Goal: Transaction & Acquisition: Obtain resource

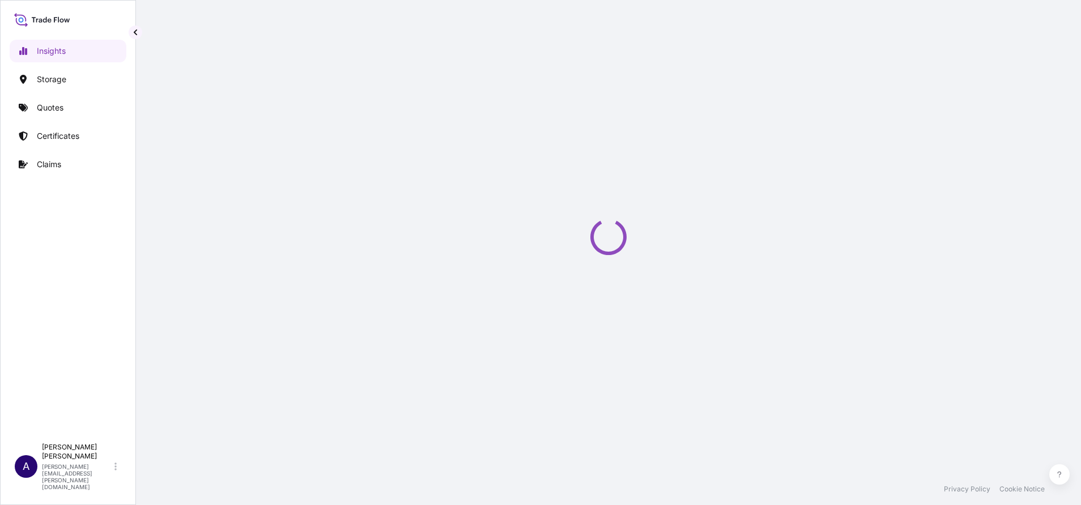
select select "2025"
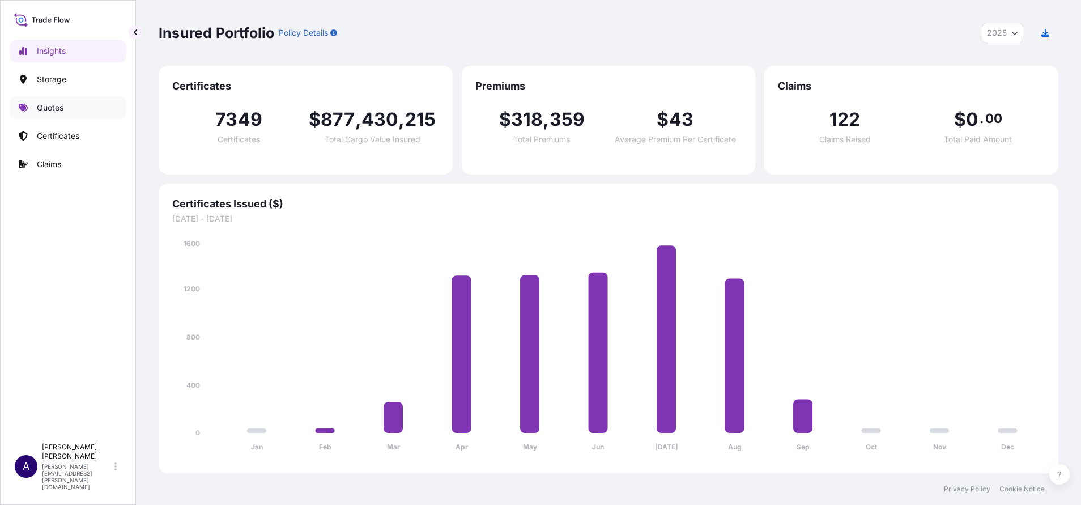
click at [49, 97] on link "Quotes" at bounding box center [68, 107] width 117 height 23
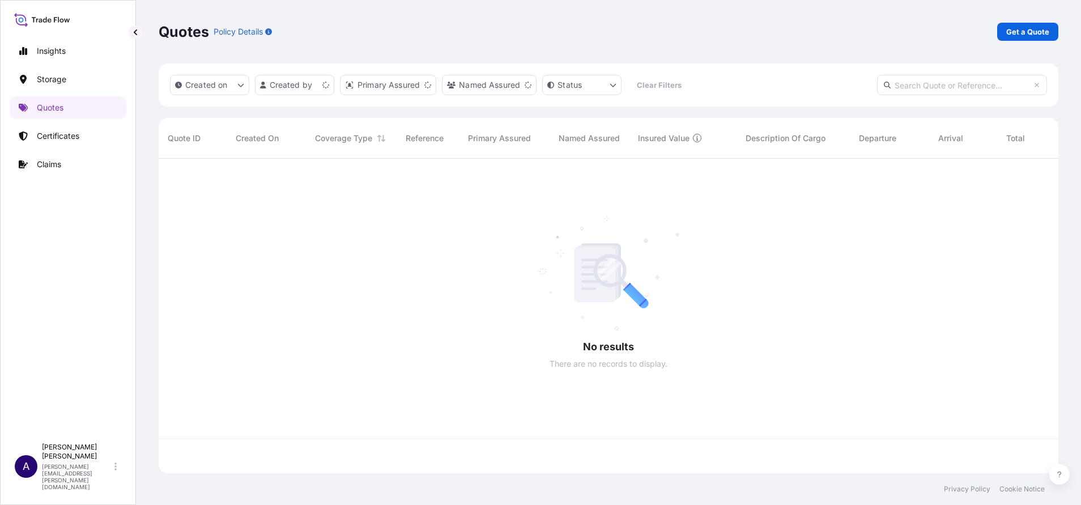
scroll to position [308, 886]
click at [1014, 33] on p "Get a Quote" at bounding box center [1027, 31] width 43 height 11
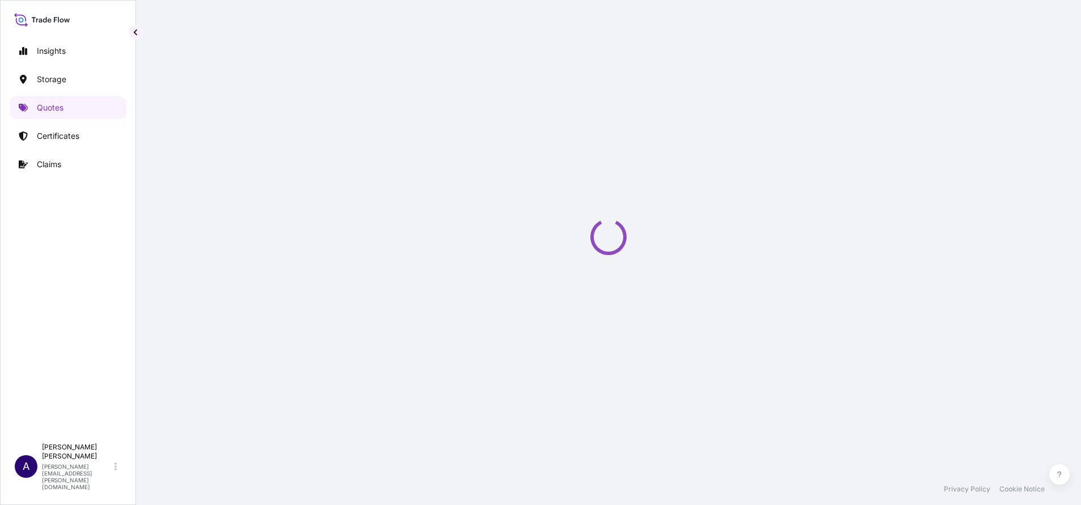
select select "Water"
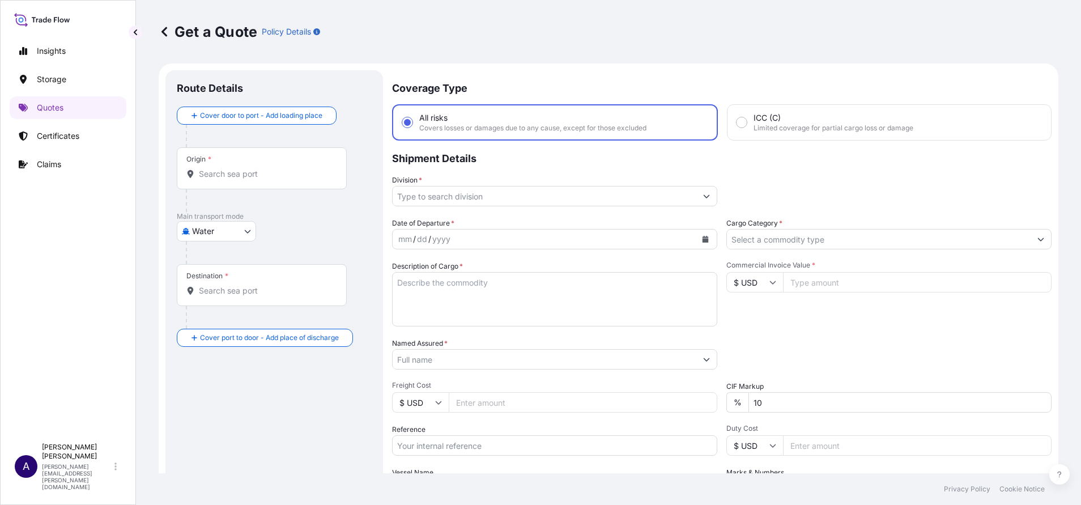
scroll to position [18, 0]
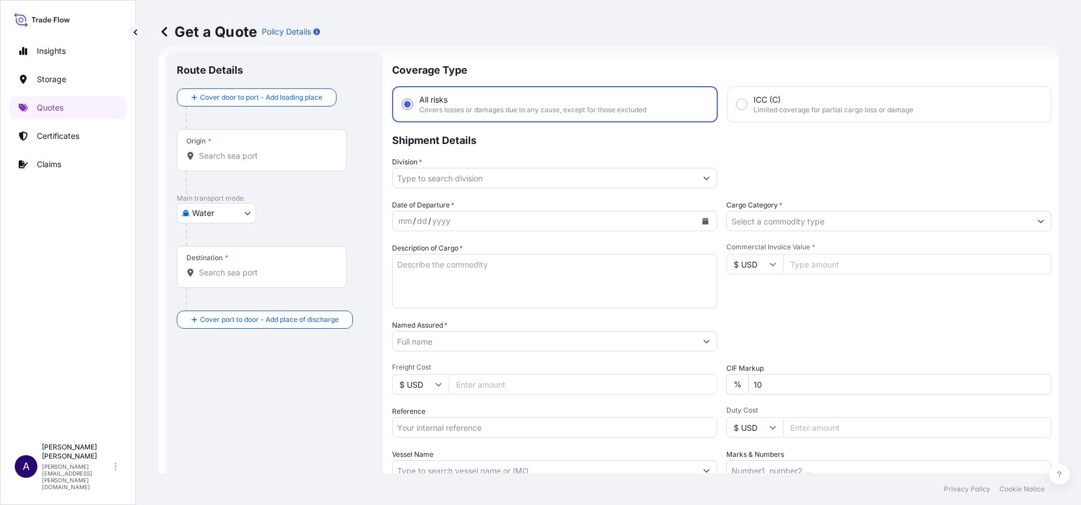
click at [224, 155] on input "Origin *" at bounding box center [266, 155] width 134 height 11
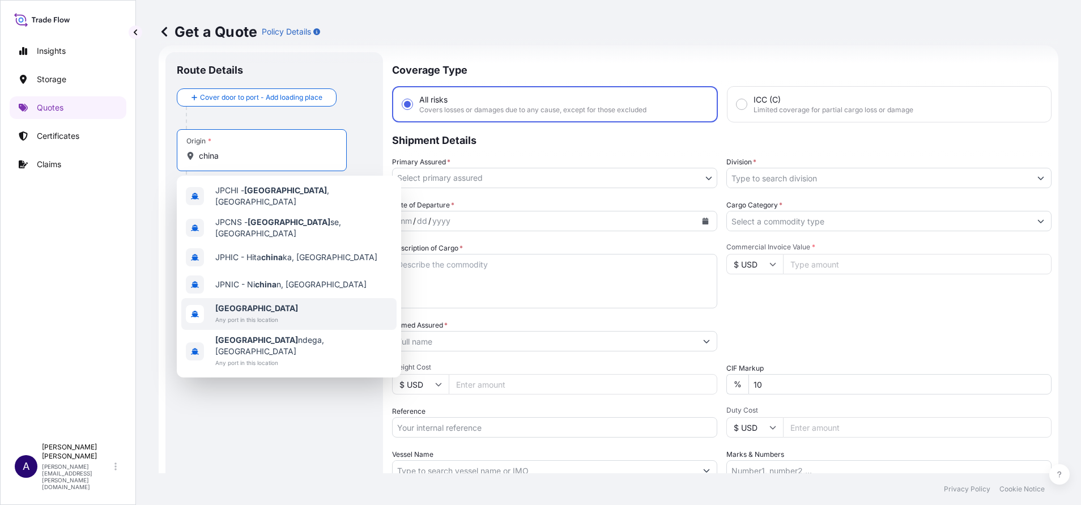
click at [228, 303] on b "[GEOGRAPHIC_DATA]" at bounding box center [256, 308] width 83 height 10
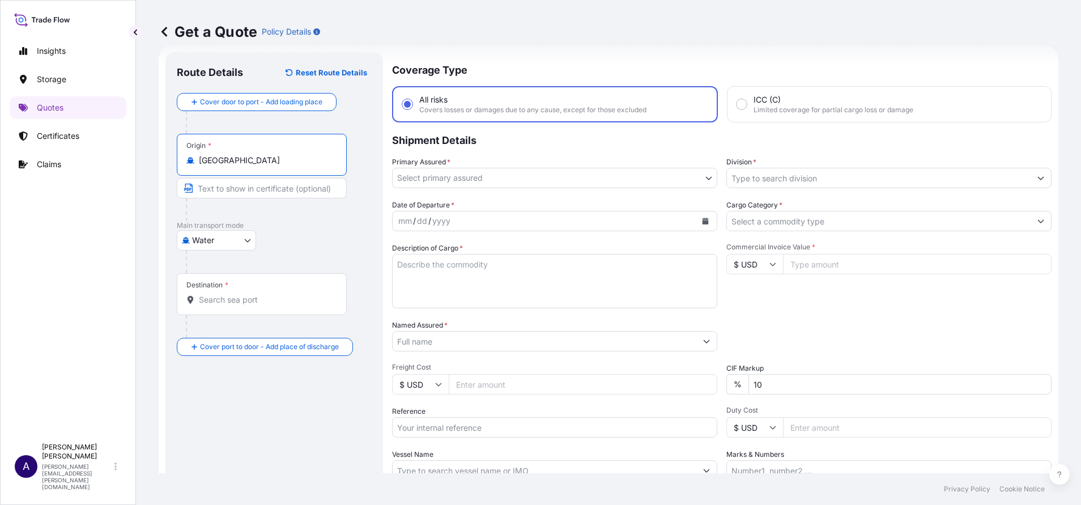
type input "[GEOGRAPHIC_DATA]"
click at [230, 307] on div "Destination *" at bounding box center [262, 294] width 170 height 42
click at [230, 305] on input "Destination *" at bounding box center [266, 299] width 134 height 11
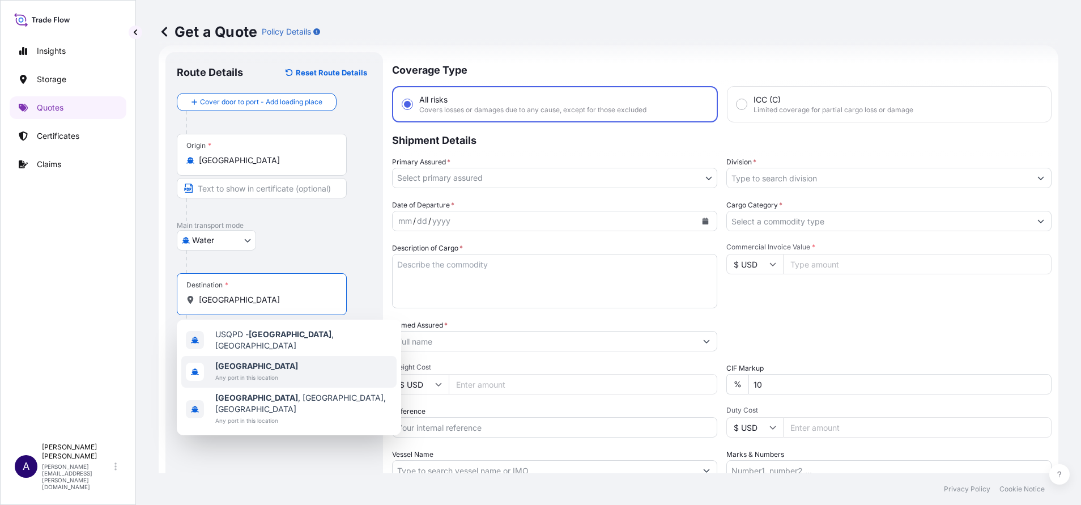
click at [223, 361] on b "[GEOGRAPHIC_DATA]" at bounding box center [256, 366] width 83 height 10
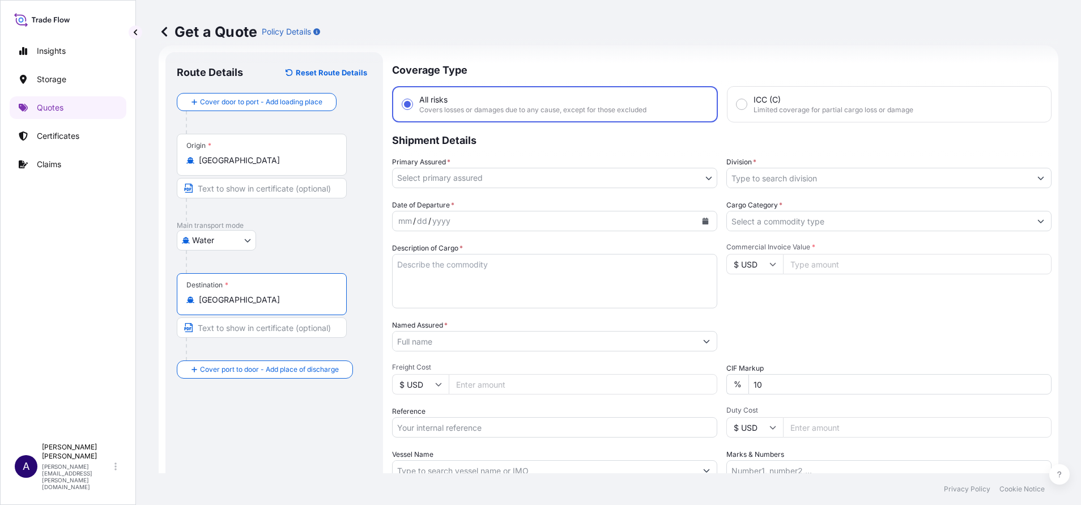
type input "[GEOGRAPHIC_DATA]"
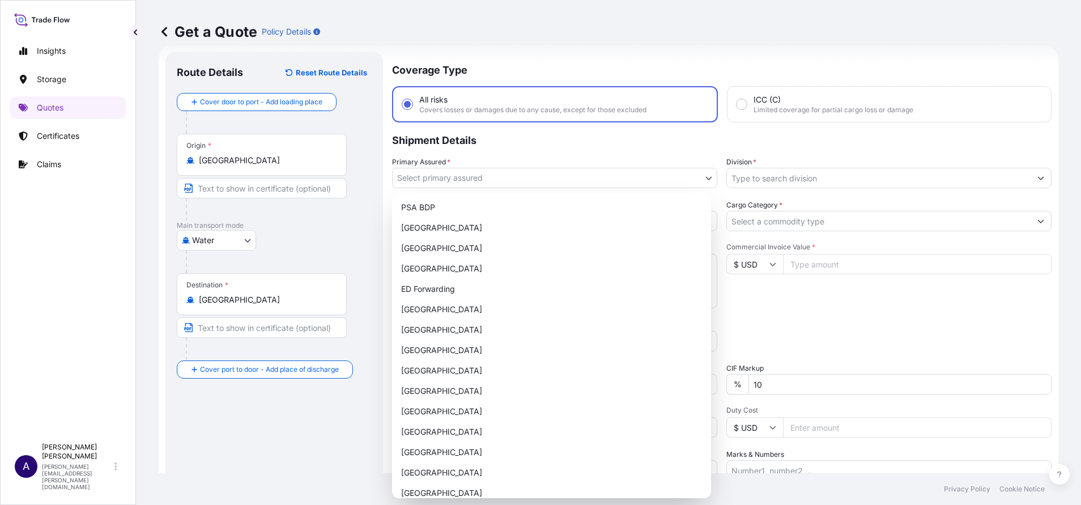
click at [705, 180] on body "0 options available. 3 options available. Insights Storage Quotes Certificates …" at bounding box center [540, 252] width 1081 height 505
click at [432, 329] on div "Morocco" at bounding box center [551, 329] width 310 height 20
select select "32197"
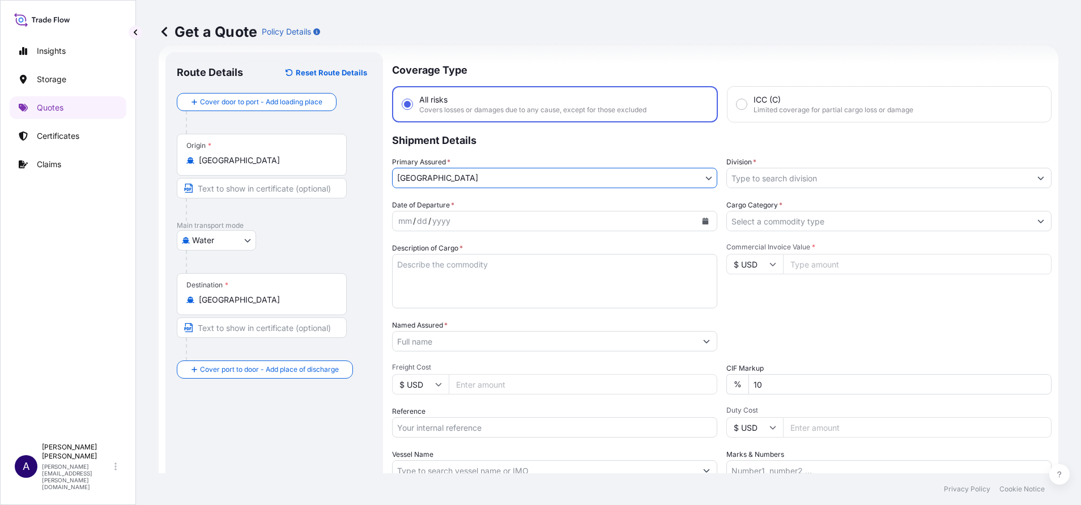
click at [837, 183] on input "Division *" at bounding box center [879, 178] width 304 height 20
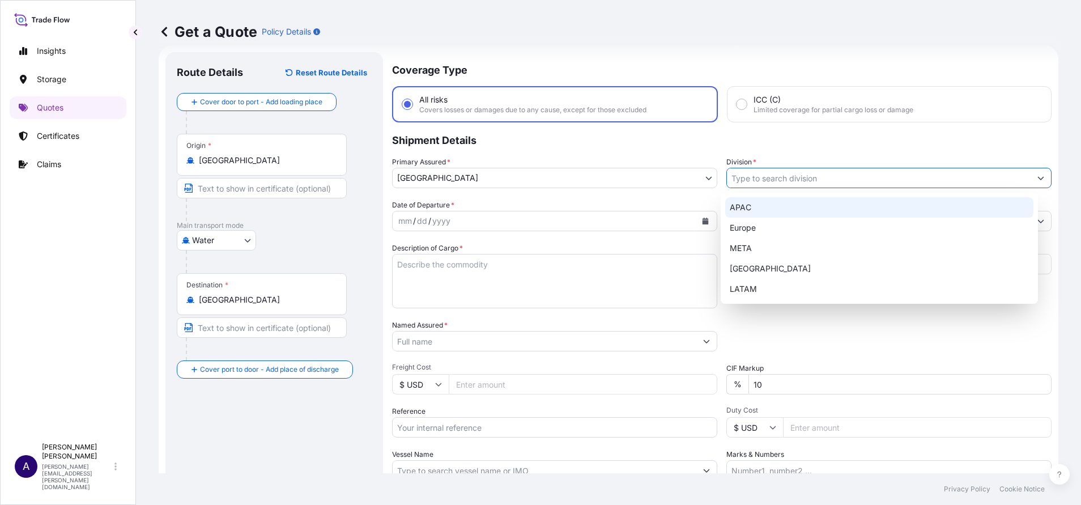
click at [773, 212] on div "APAC" at bounding box center [879, 207] width 309 height 20
type input "APAC"
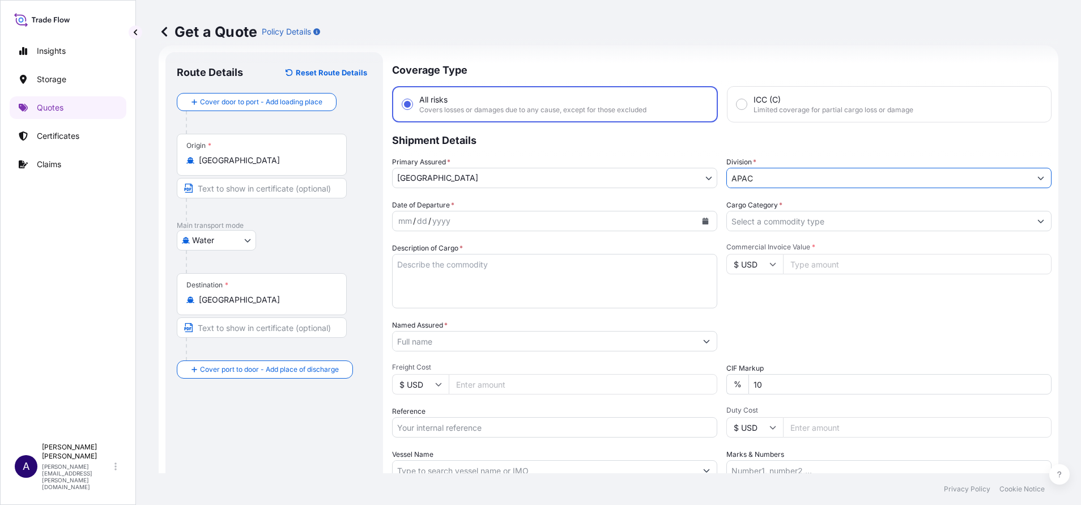
click at [707, 223] on button "Calendar" at bounding box center [705, 221] width 18 height 18
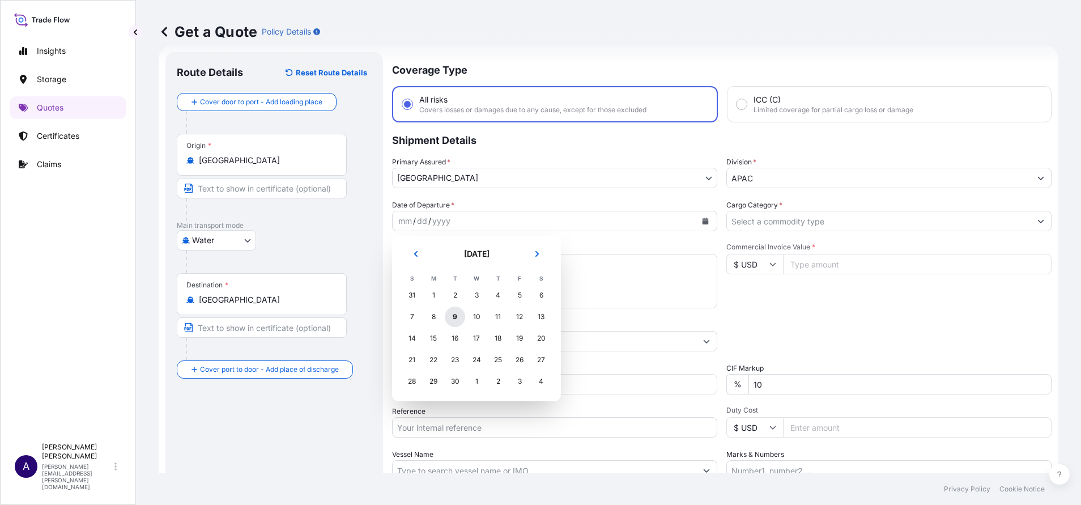
click at [458, 319] on div "9" at bounding box center [455, 316] width 20 height 20
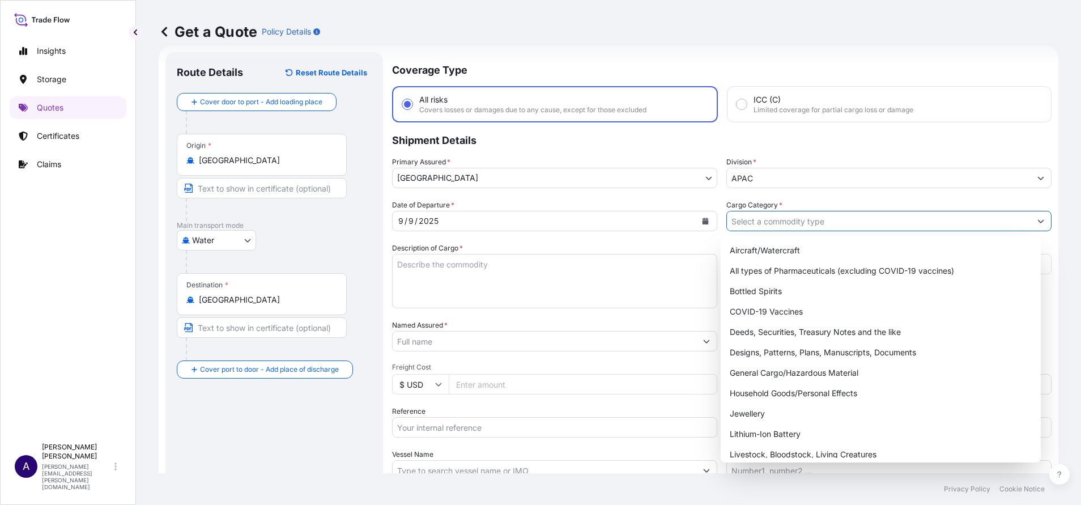
click at [822, 229] on input "Cargo Category *" at bounding box center [879, 221] width 304 height 20
click at [758, 290] on div "Bottled Spirits" at bounding box center [880, 291] width 311 height 20
type input "Bottled Spirits"
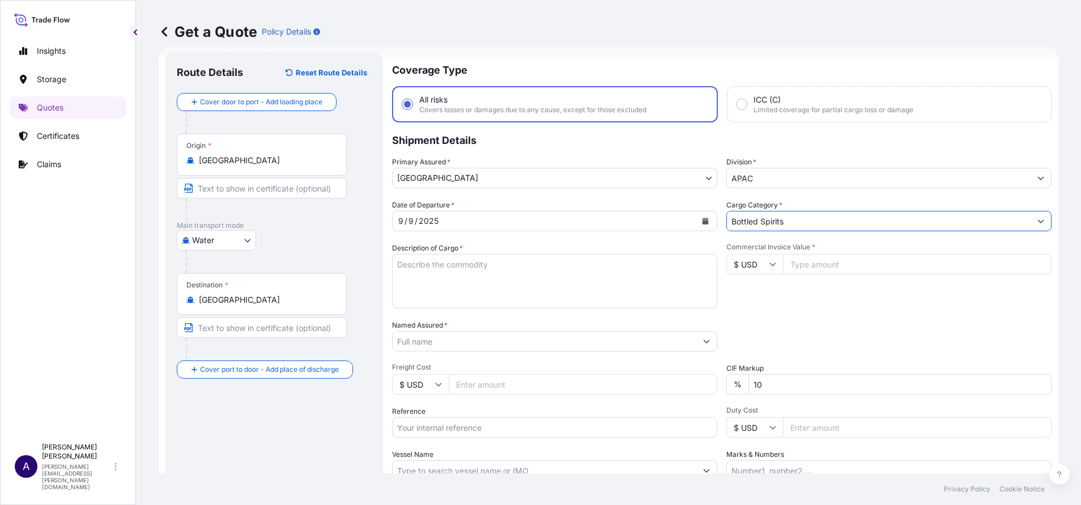
click at [1030, 224] on button "Show suggestions" at bounding box center [1040, 221] width 20 height 20
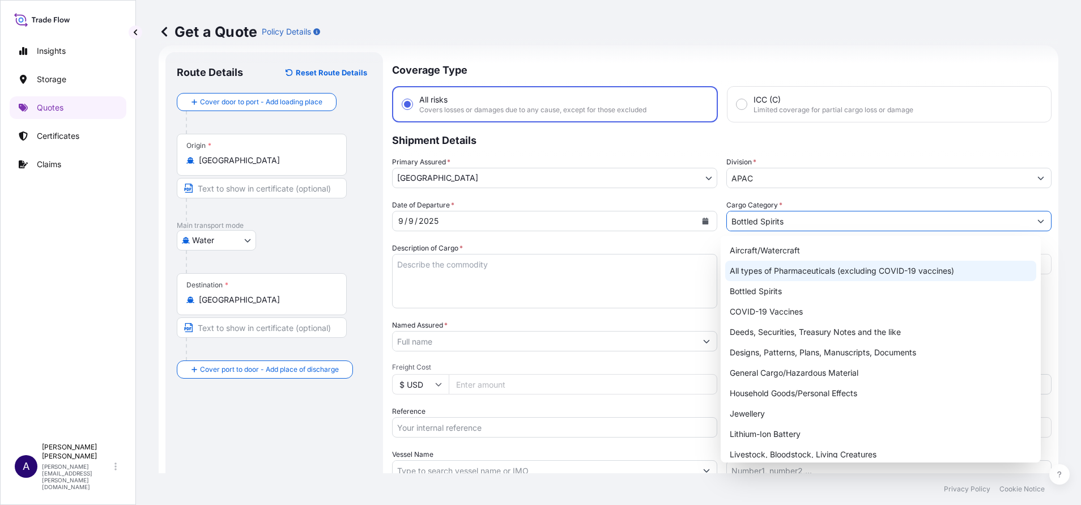
click at [516, 278] on textarea "Description of Cargo *" at bounding box center [554, 281] width 325 height 54
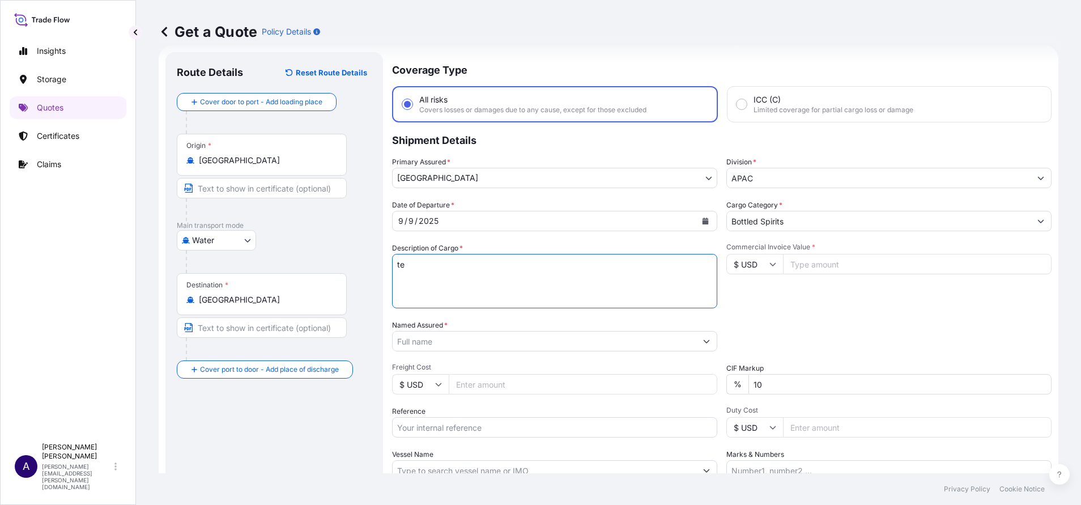
click at [516, 278] on textarea "te" at bounding box center [554, 281] width 325 height 54
type textarea "test"
click at [858, 271] on input "Commercial Invoice Value *" at bounding box center [917, 264] width 268 height 20
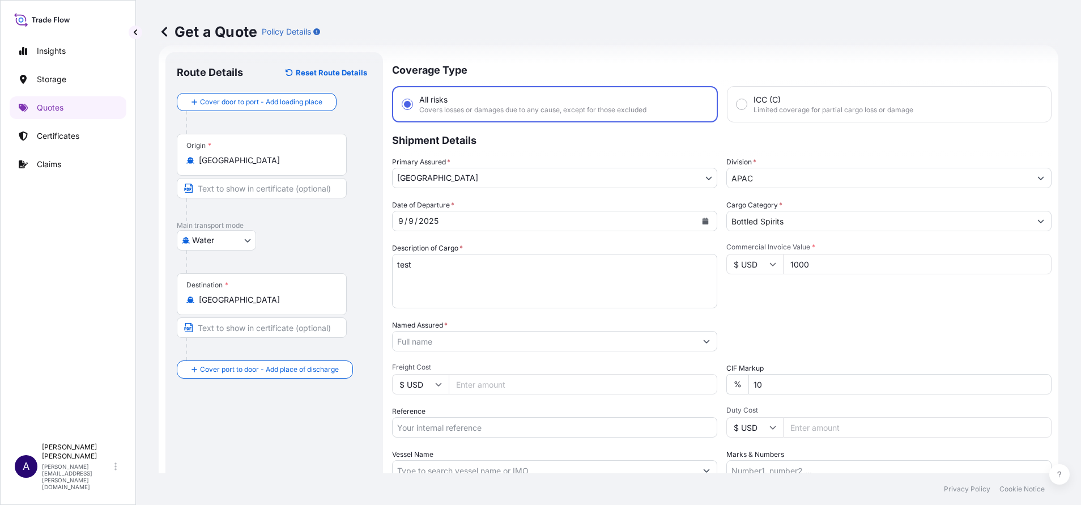
type input "1000"
click at [699, 341] on button "Show suggestions" at bounding box center [700, 341] width 20 height 20
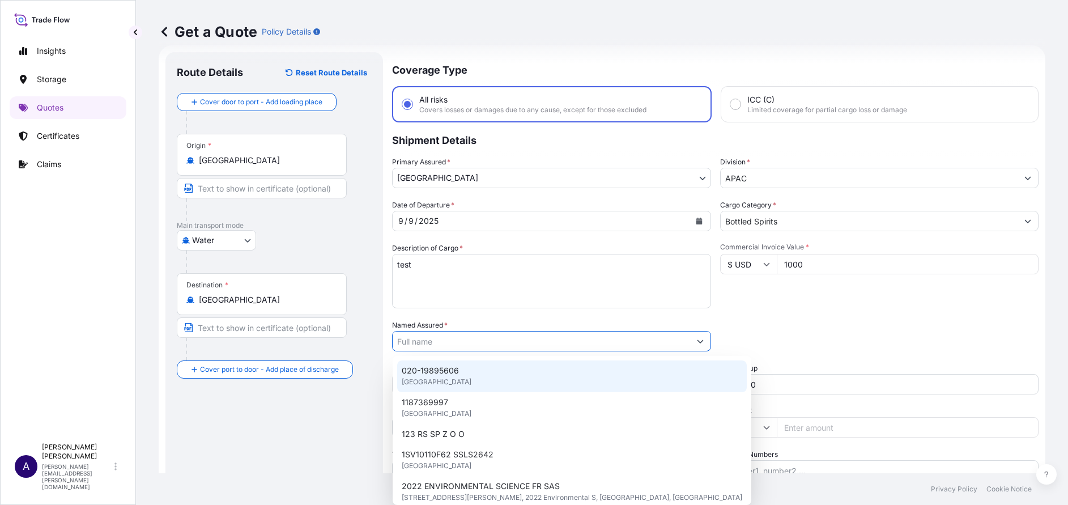
click at [403, 374] on span "020-19895606" at bounding box center [430, 370] width 57 height 11
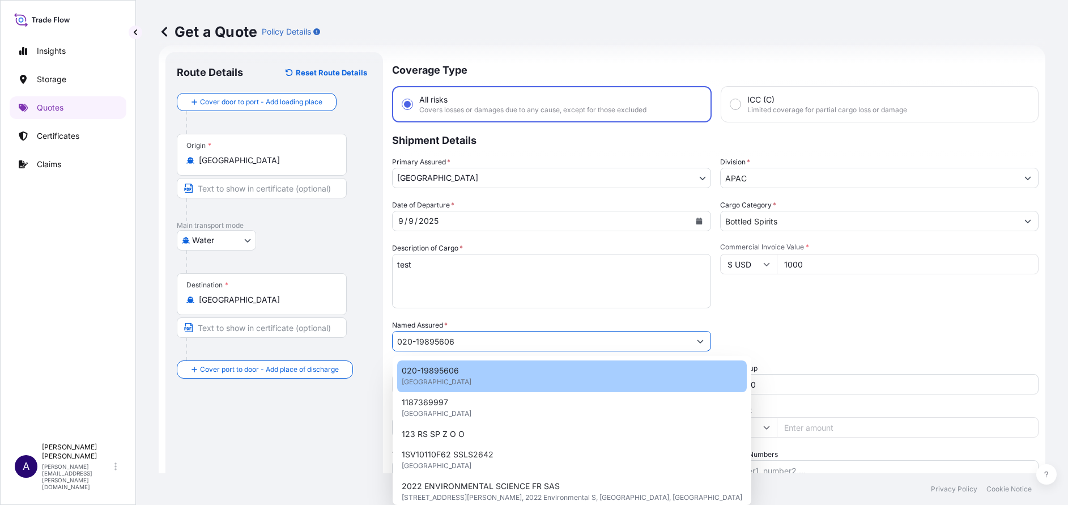
type input "020-19895606"
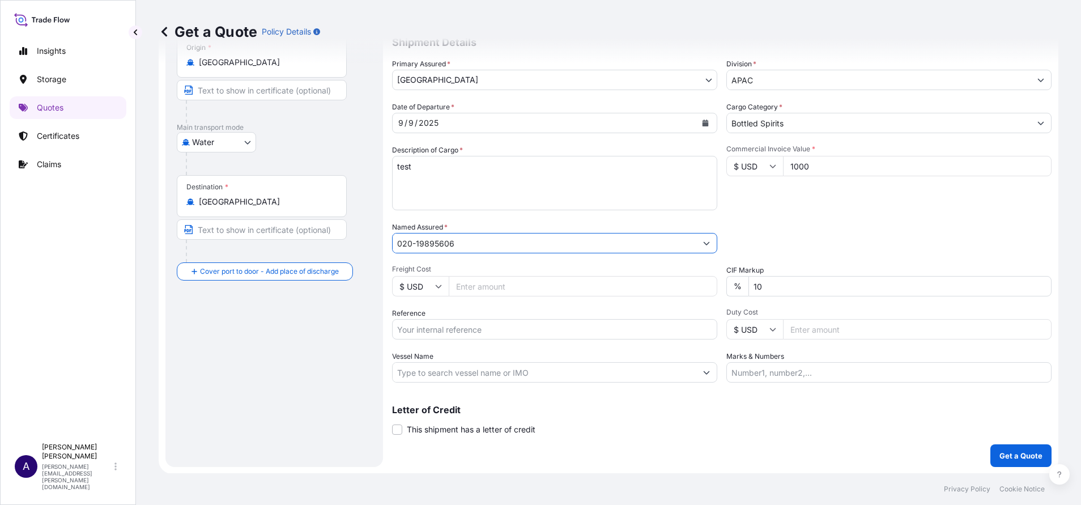
scroll to position [117, 0]
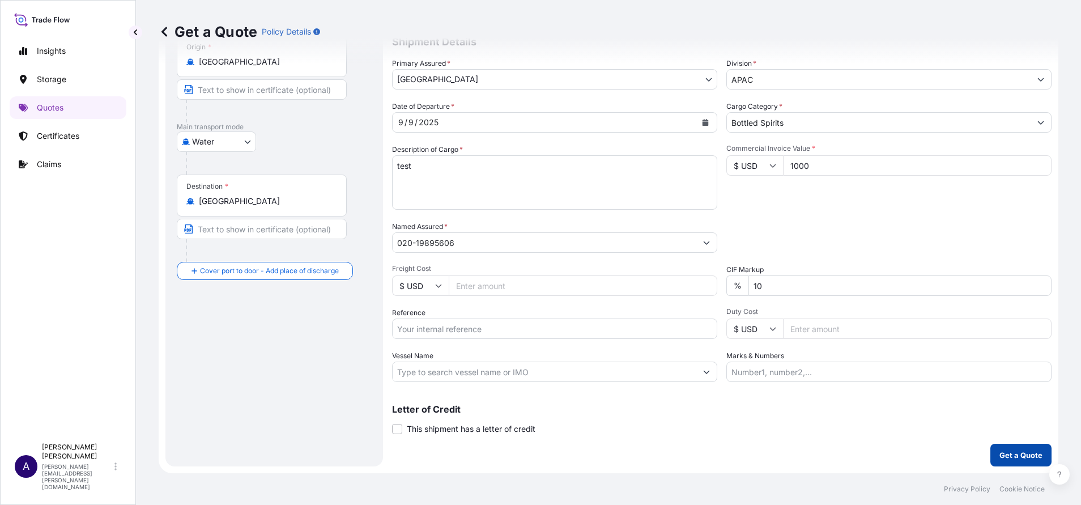
click at [1006, 450] on p "Get a Quote" at bounding box center [1020, 454] width 43 height 11
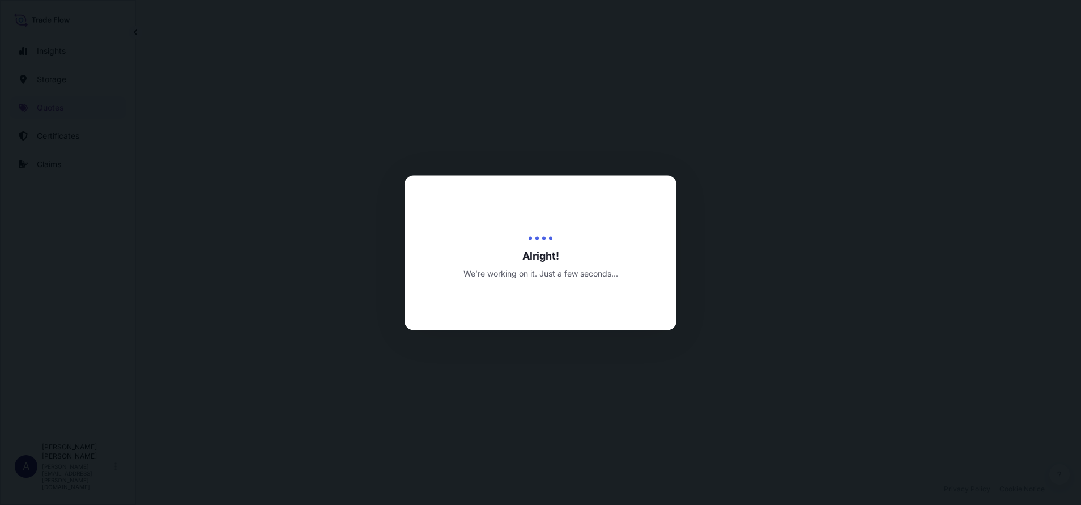
select select "Water"
select select "32197"
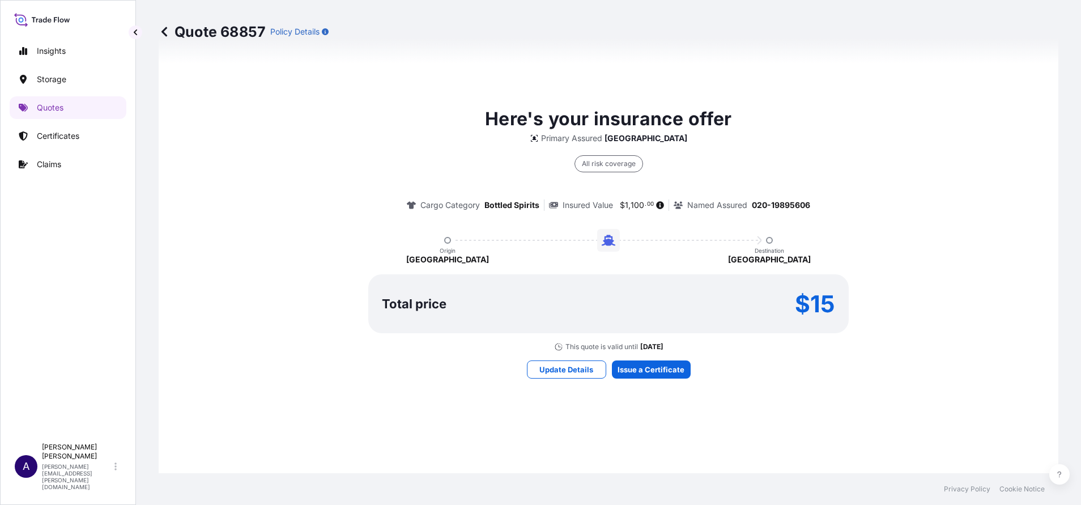
scroll to position [777, 0]
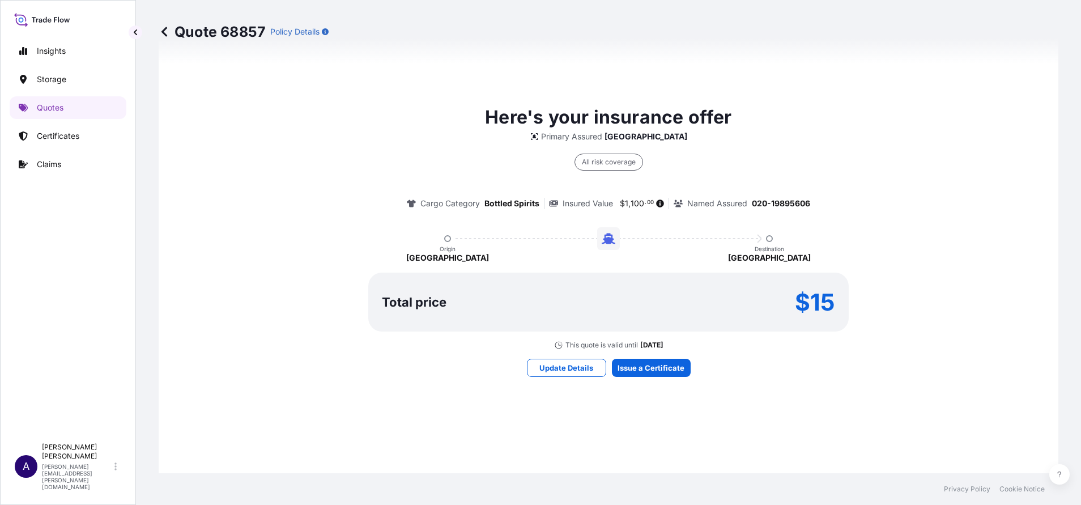
click at [238, 33] on p "Quote 68857" at bounding box center [212, 32] width 107 height 18
copy p "68857"
click at [52, 112] on p "Quotes" at bounding box center [50, 107] width 27 height 11
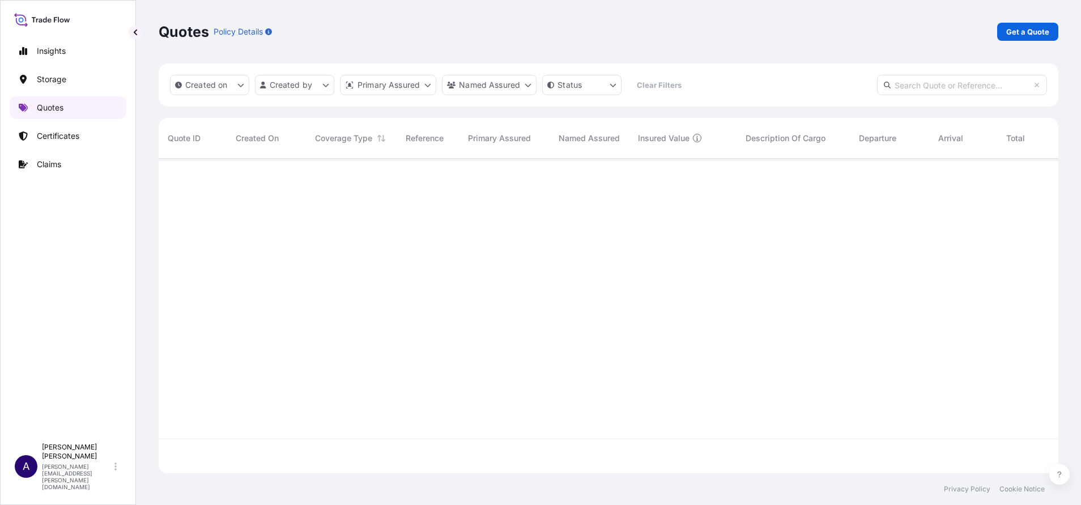
scroll to position [308, 886]
click at [872, 95] on div "Created on Created by Primary Assured Named Assured Status Clear Filters" at bounding box center [608, 84] width 899 height 43
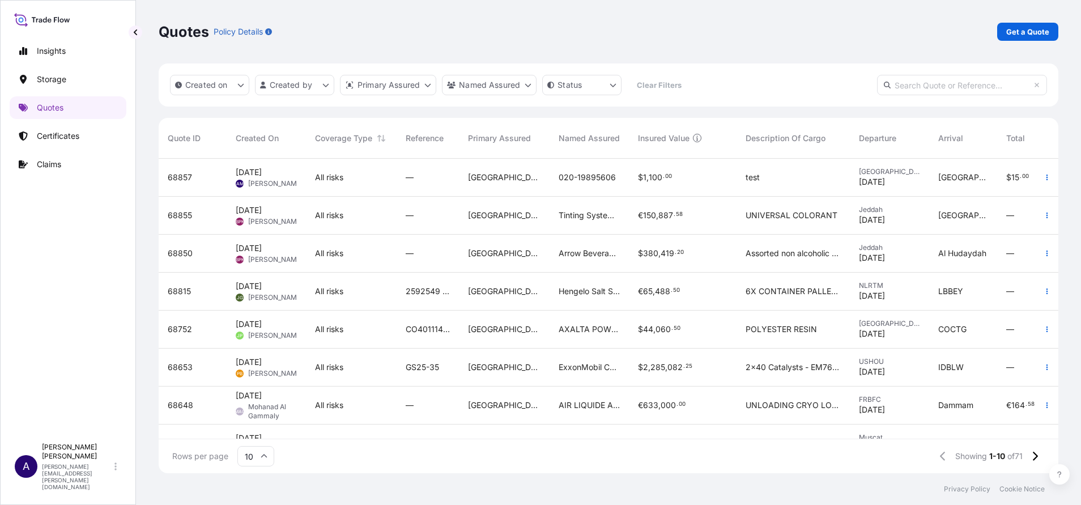
click at [906, 95] on input "text" at bounding box center [962, 85] width 170 height 20
paste input "68857"
click at [906, 95] on input "68857" at bounding box center [962, 85] width 170 height 20
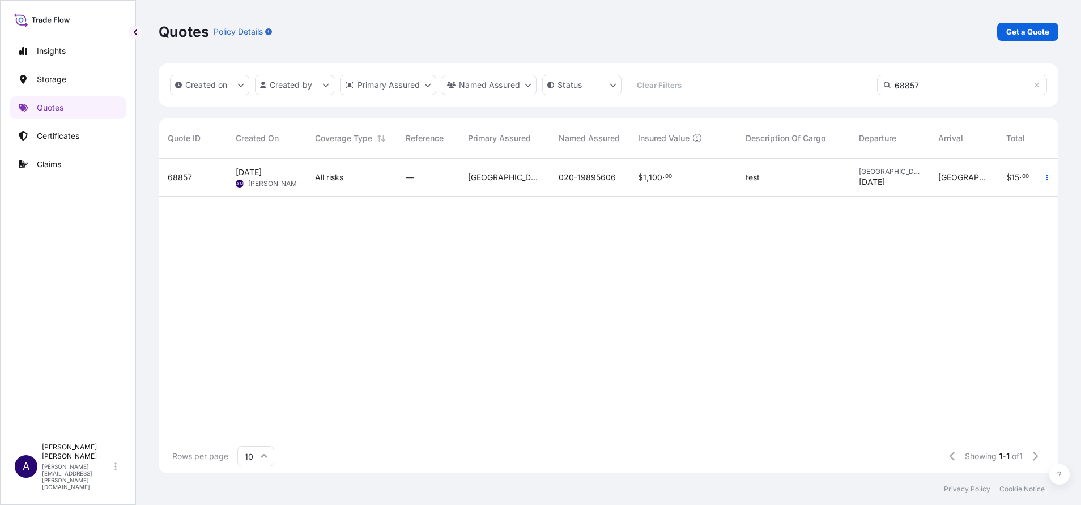
drag, startPoint x: 906, startPoint y: 95, endPoint x: 751, endPoint y: 310, distance: 265.0
click at [751, 310] on div "Created on Created by Primary Assured Named Assured Status Clear Filters 68857 …" at bounding box center [608, 267] width 899 height 409
type input "68857"
click at [298, 297] on div "68857 Sep 9, 2025 AM Allison Mincher All risks — Morocco 020-19895606 $ 1 , 100…" at bounding box center [663, 299] width 1008 height 280
click at [178, 178] on span "68857" at bounding box center [180, 177] width 24 height 11
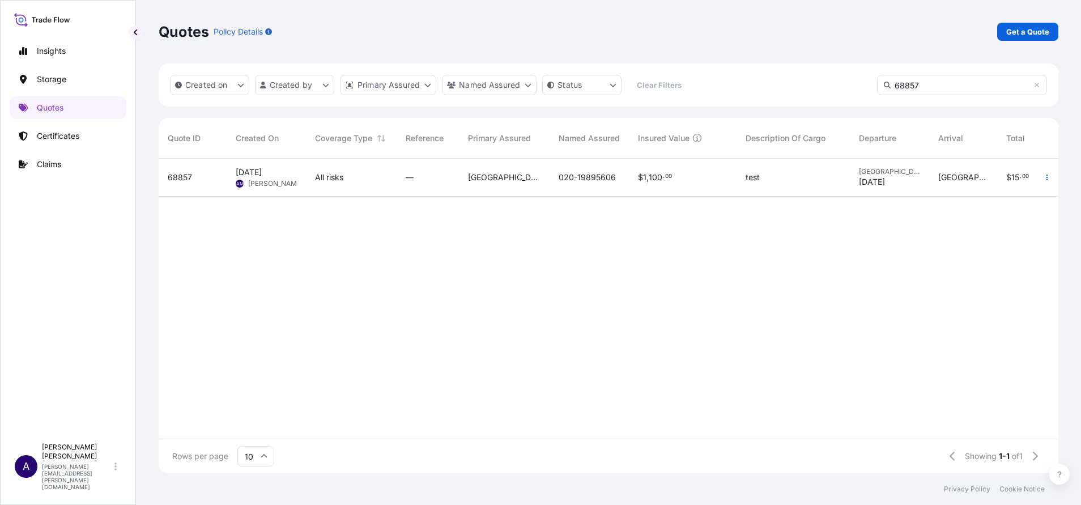
select select "Water"
select select "32197"
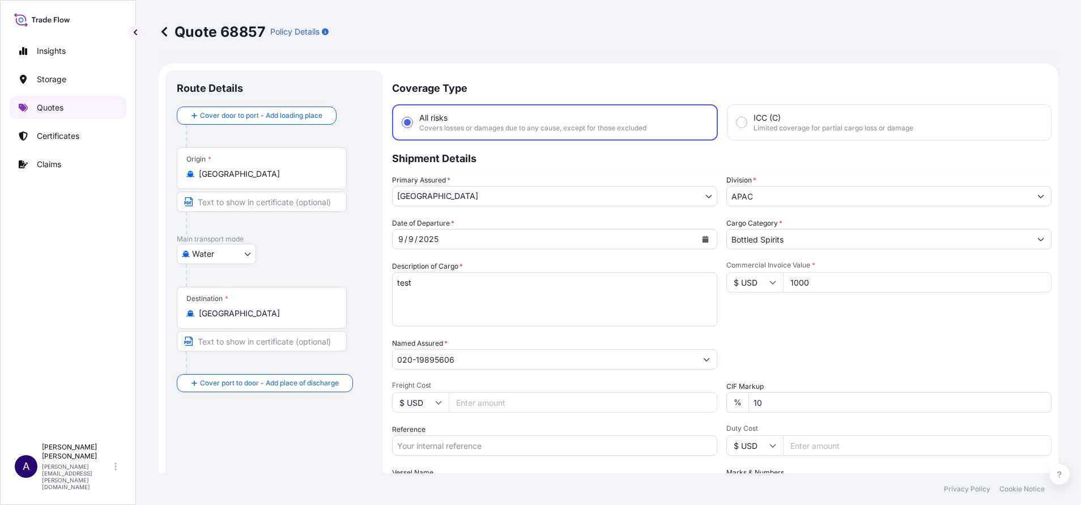
click at [34, 116] on link "Quotes" at bounding box center [68, 107] width 117 height 23
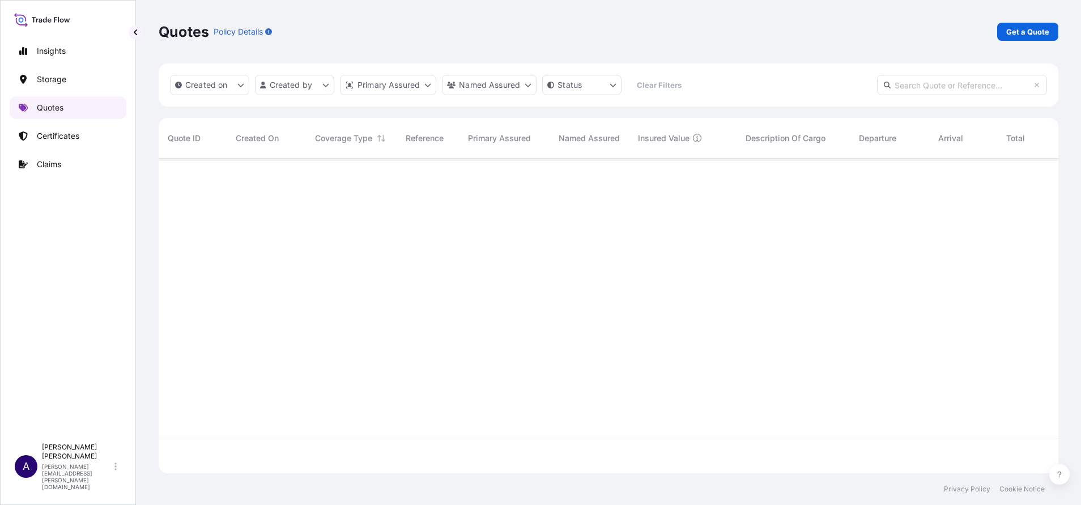
scroll to position [308, 886]
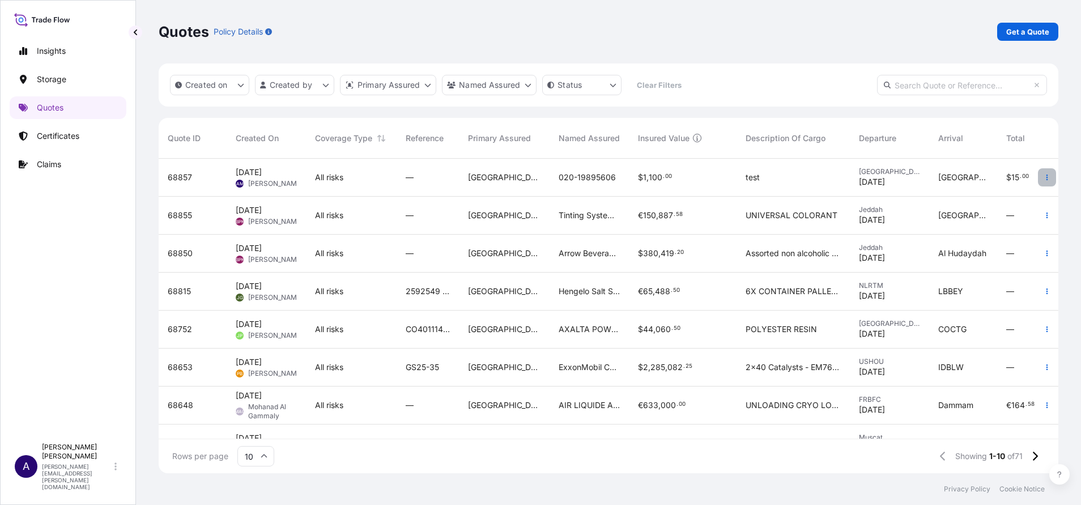
click at [1038, 183] on button "button" at bounding box center [1047, 177] width 18 height 18
click at [986, 85] on input "text" at bounding box center [962, 85] width 170 height 20
paste input "68857"
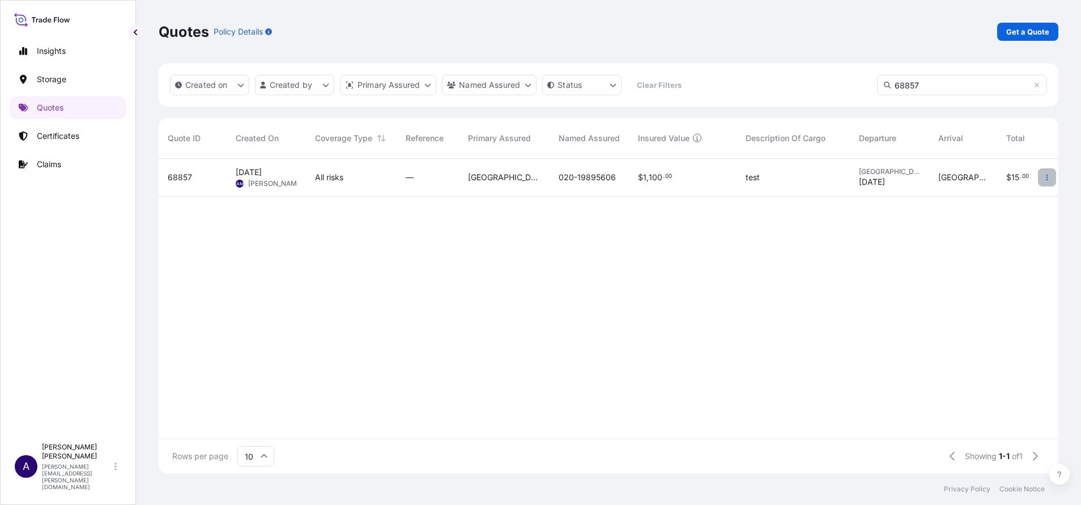
type input "68857"
click at [1047, 184] on button "button" at bounding box center [1047, 177] width 18 height 18
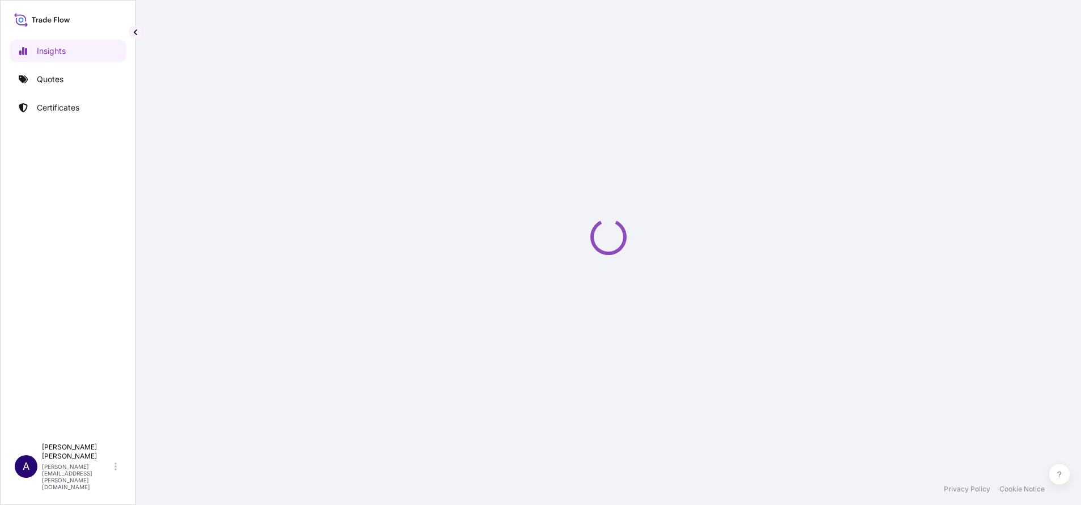
select select "2025"
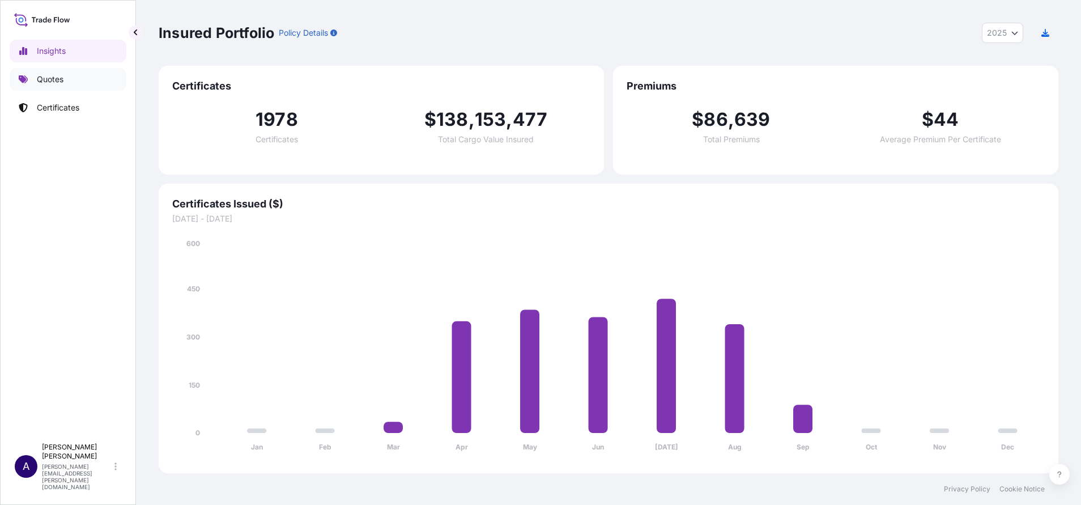
click at [66, 79] on link "Quotes" at bounding box center [68, 79] width 117 height 23
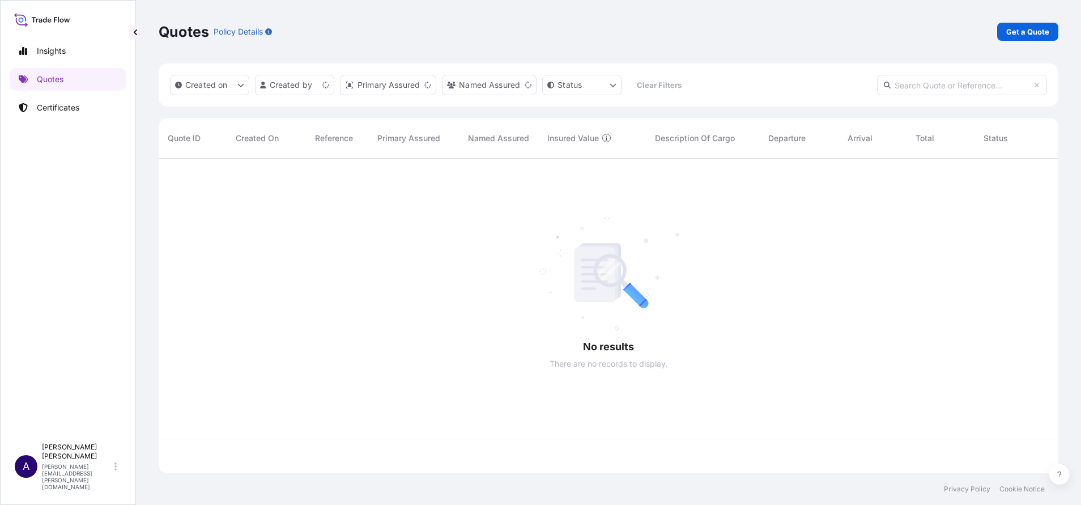
scroll to position [308, 886]
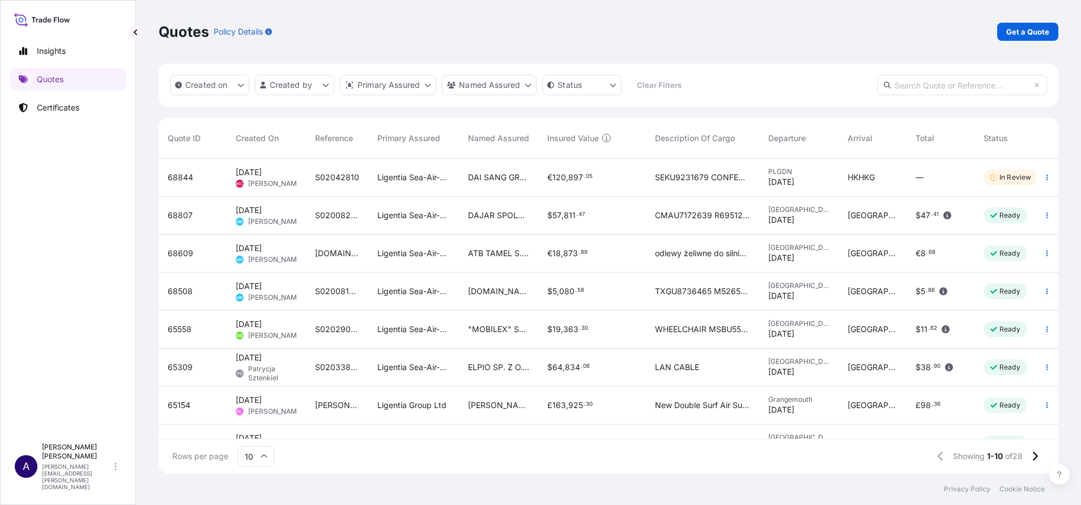
click at [919, 88] on input "text" at bounding box center [962, 85] width 170 height 20
paste input "68609"
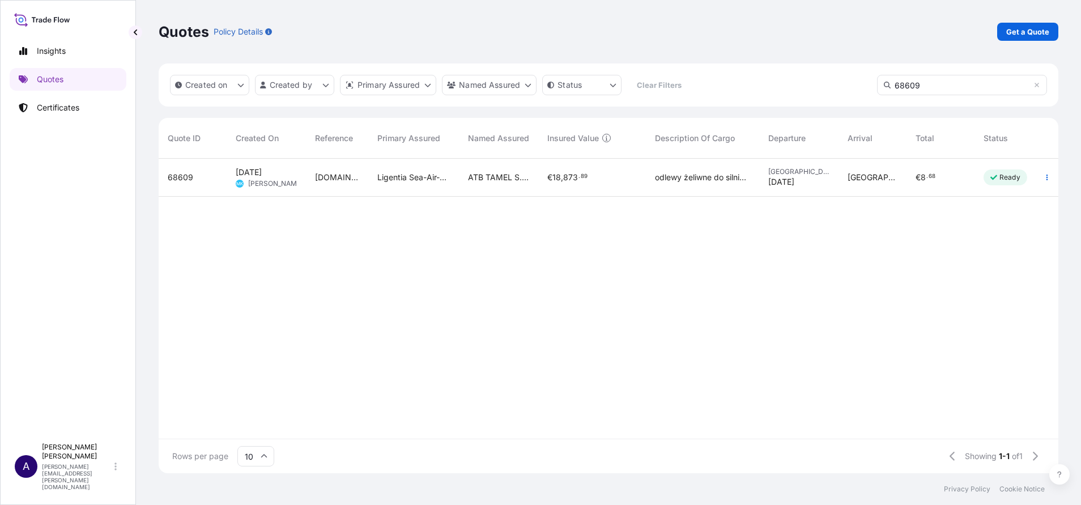
type input "68609"
click at [180, 178] on span "68609" at bounding box center [180, 177] width 25 height 11
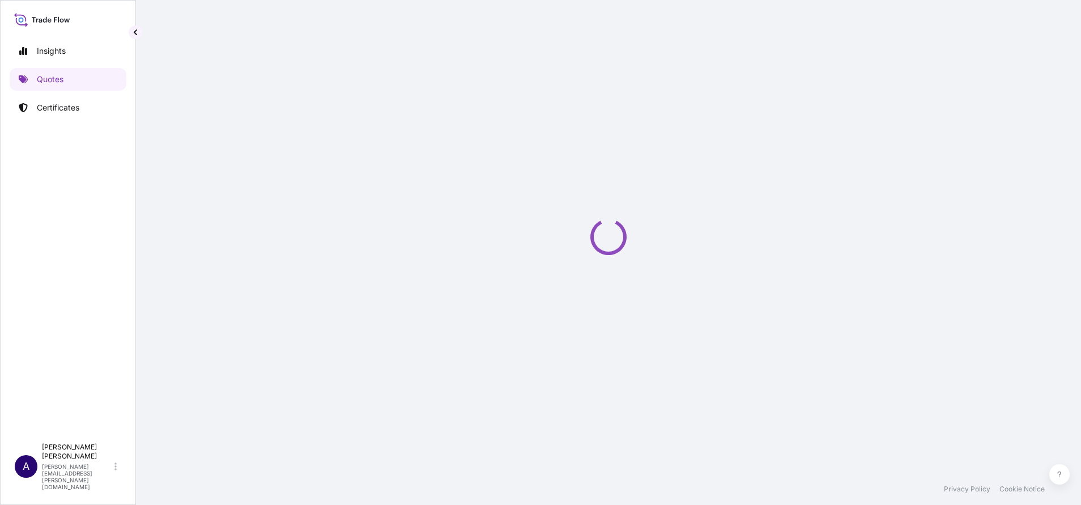
select select "Road"
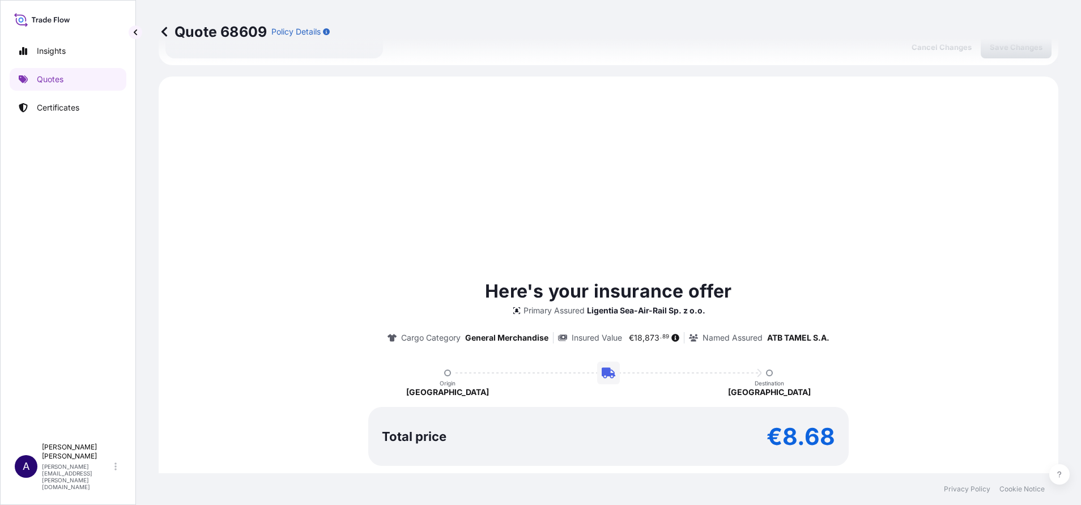
scroll to position [388, 0]
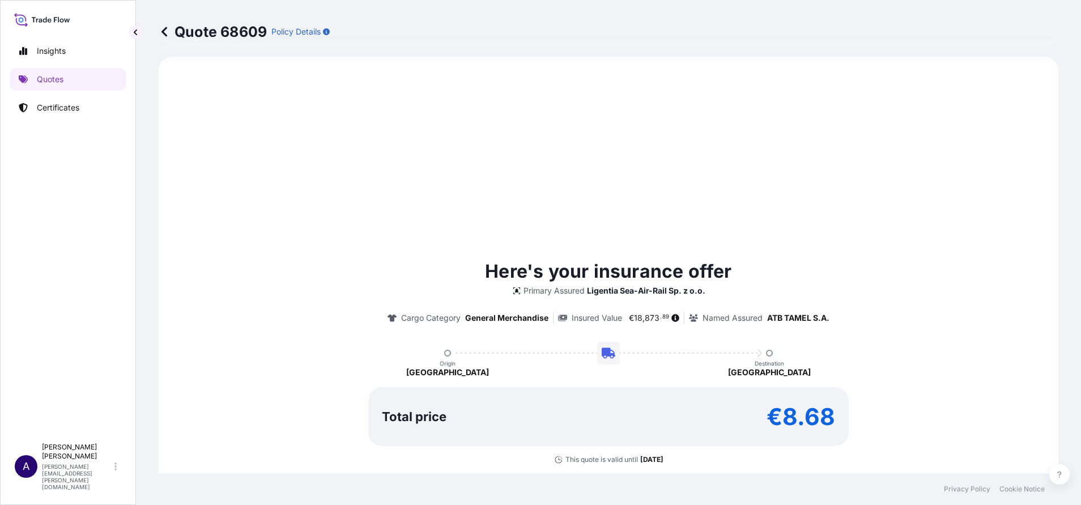
select select "31440"
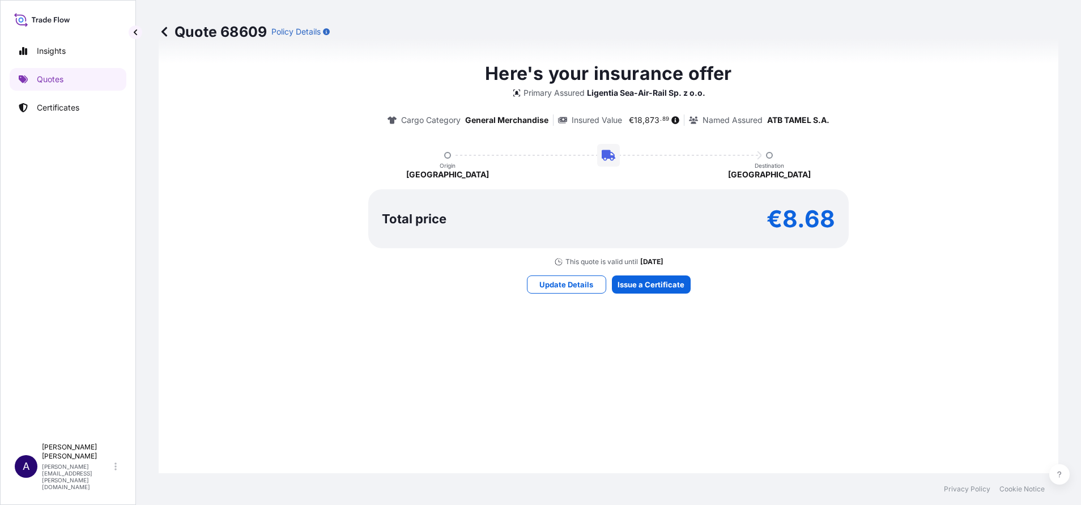
scroll to position [656, 0]
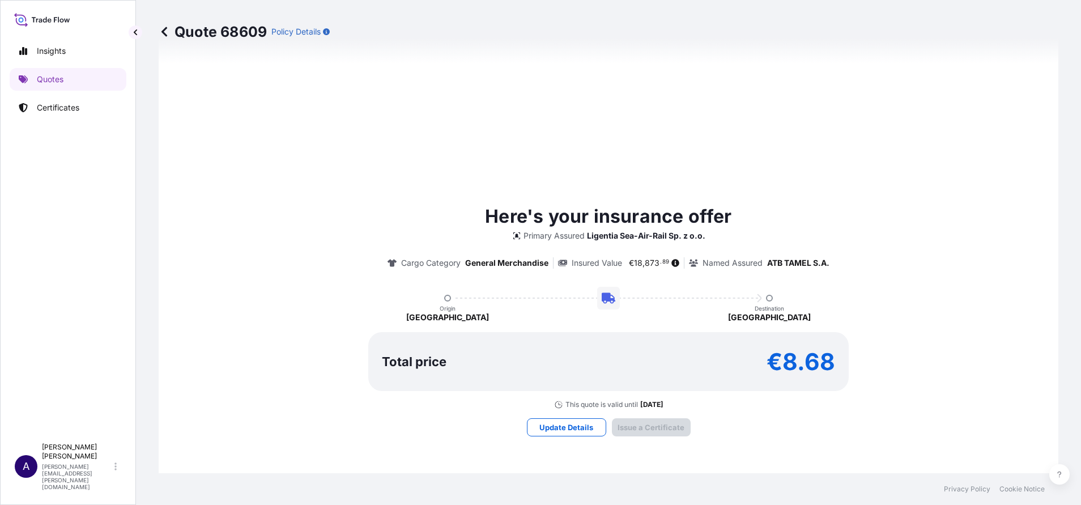
type input "[DATE]"
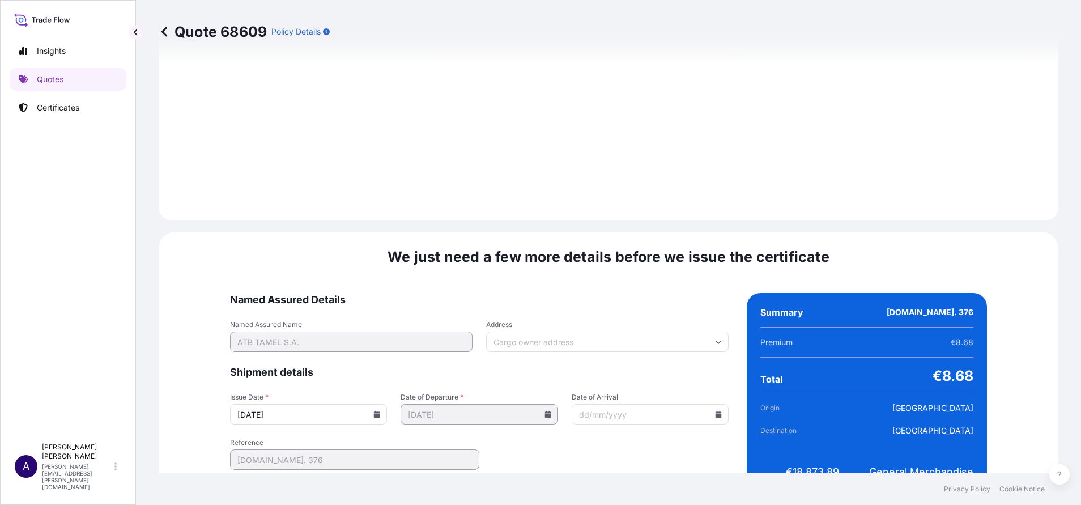
scroll to position [1286, 0]
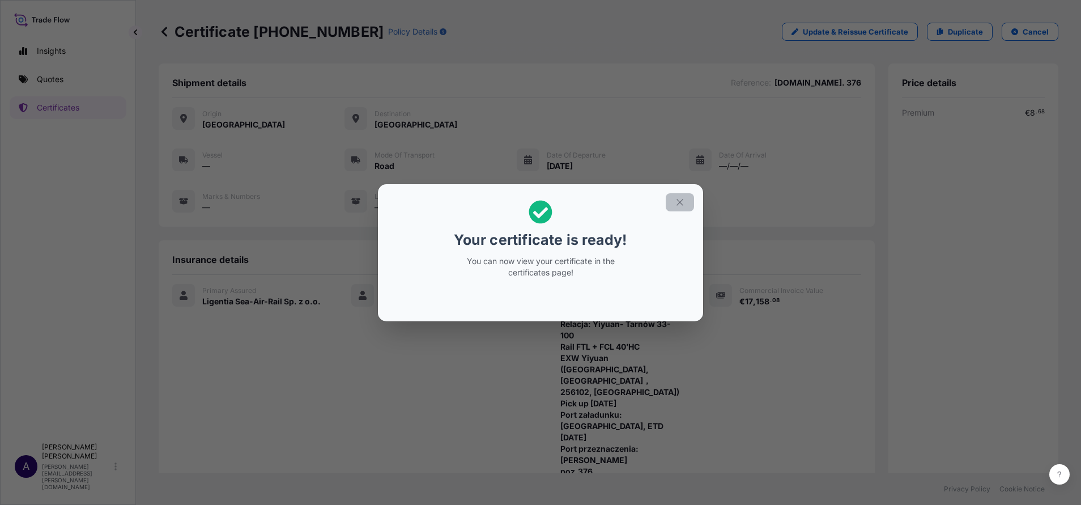
click at [680, 198] on icon "button" at bounding box center [680, 202] width 10 height 10
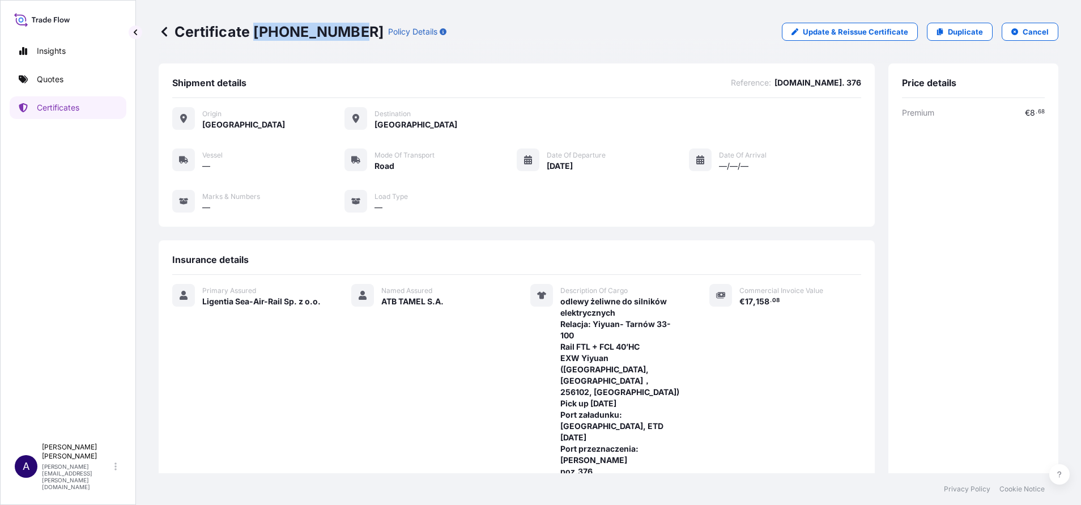
drag, startPoint x: 349, startPoint y: 35, endPoint x: 255, endPoint y: 32, distance: 93.5
click at [255, 32] on p "Certificate [PHONE_NUMBER]" at bounding box center [271, 32] width 225 height 18
copy p "[PHONE_NUMBER]"
